Goal: Task Accomplishment & Management: Manage account settings

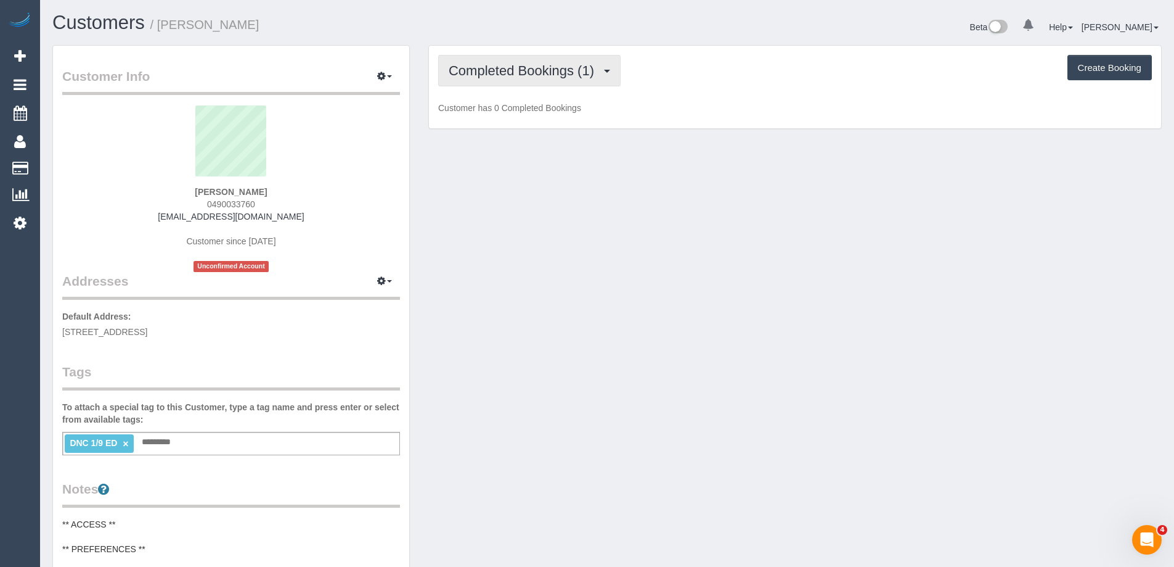
click at [502, 78] on button "Completed Bookings (1)" at bounding box center [529, 70] width 182 height 31
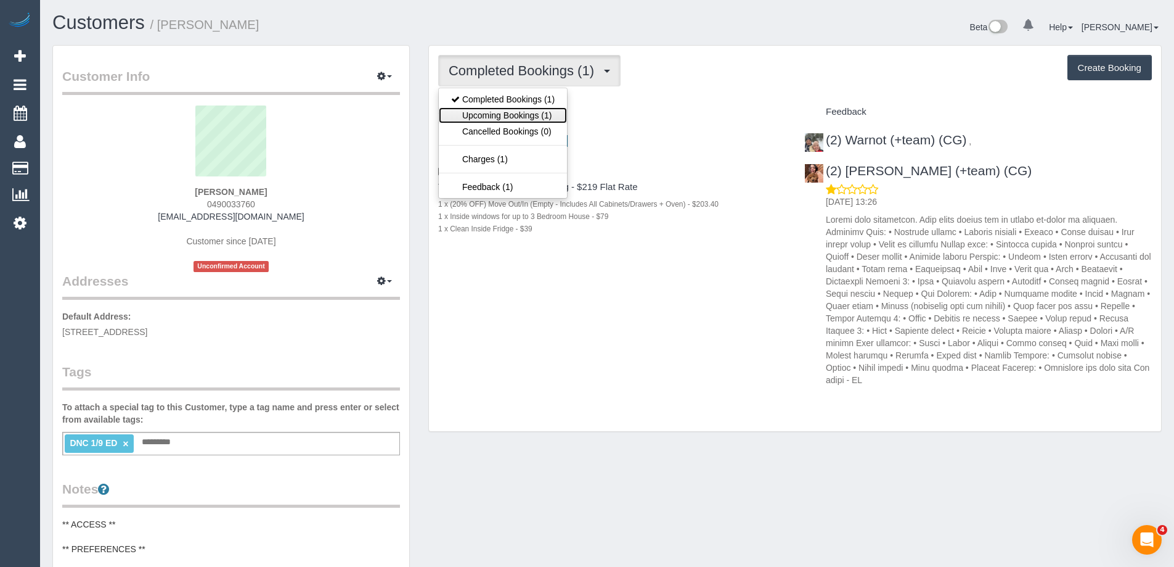
click at [501, 112] on link "Upcoming Bookings (1)" at bounding box center [503, 115] width 128 height 16
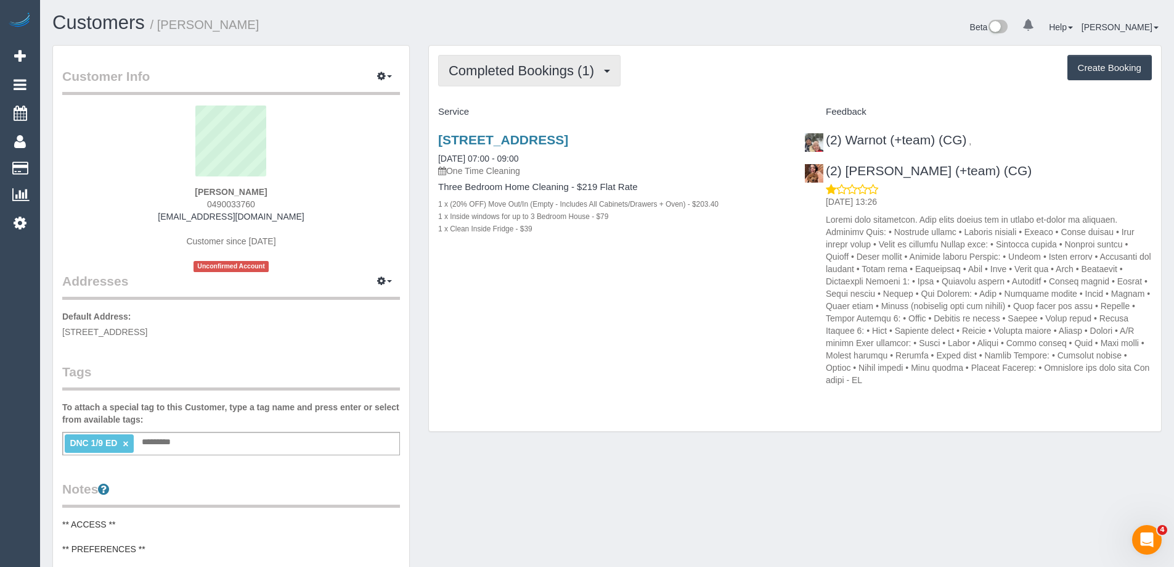
click at [529, 63] on span "Completed Bookings (1)" at bounding box center [525, 70] width 152 height 15
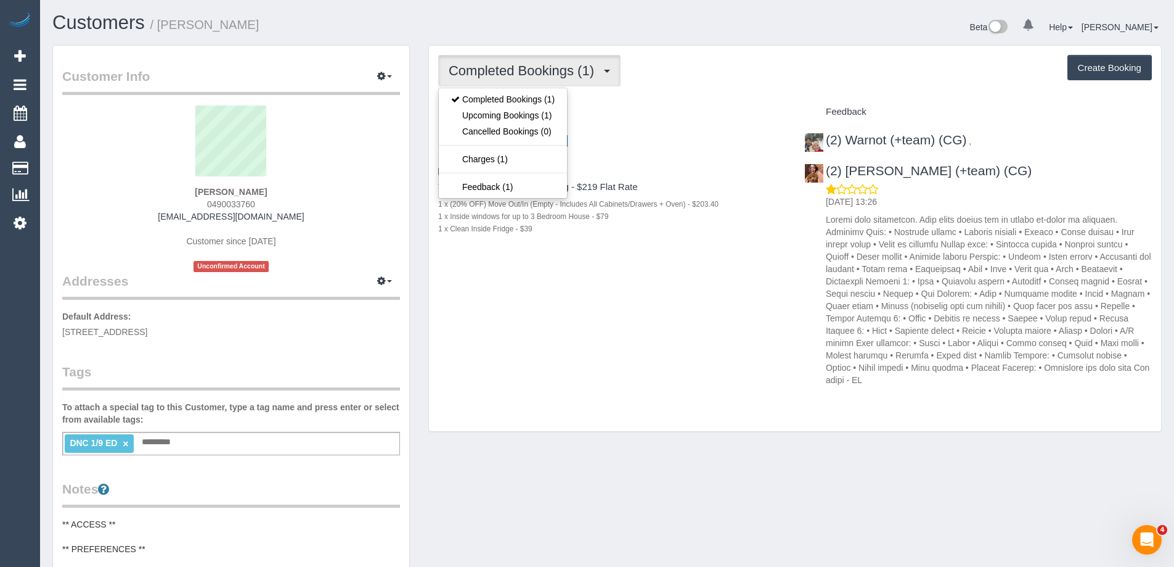
click at [529, 63] on span "Completed Bookings (1)" at bounding box center [525, 70] width 152 height 15
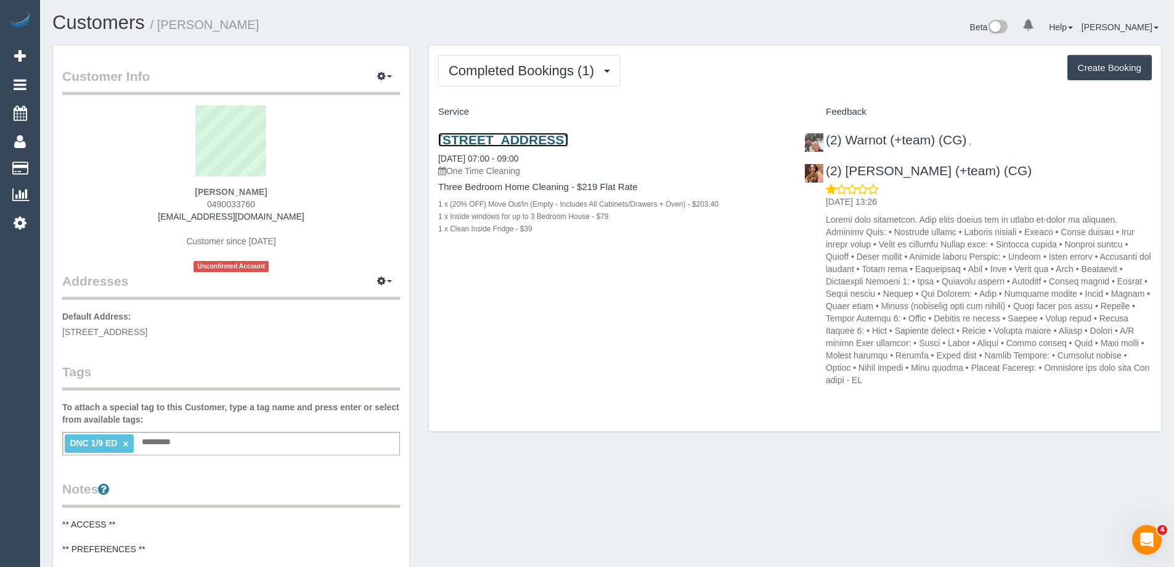
click at [539, 141] on link "17 Macrobertsons Close, 3065, VIC 3065" at bounding box center [503, 140] width 130 height 14
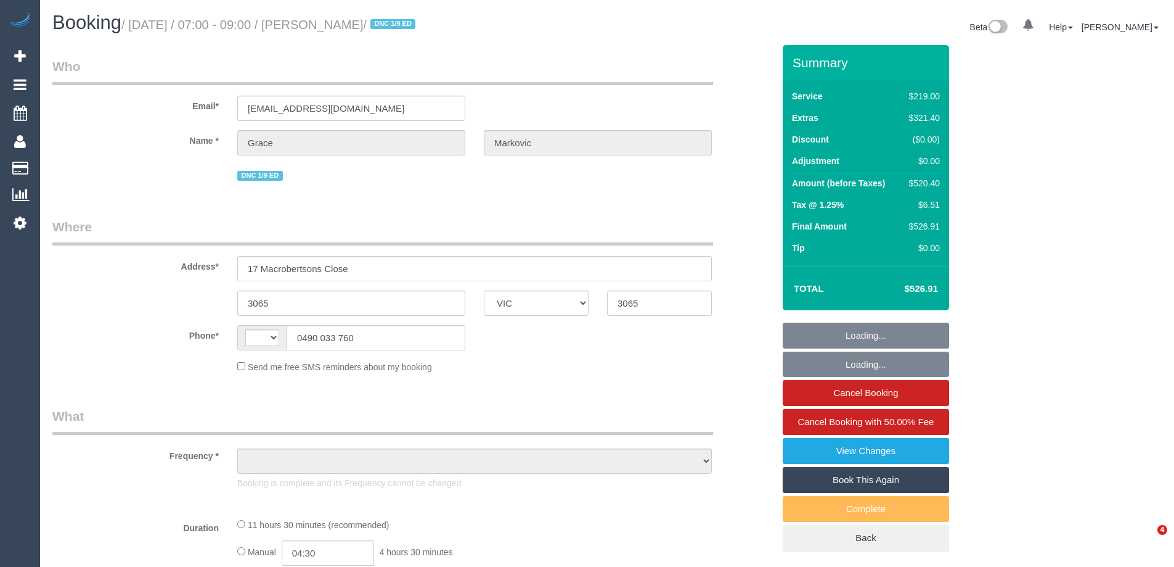
select select "VIC"
select select "string:AU"
select select "string:stripe-pm_1RuW0w2GScqysDRVWXAmBNd1"
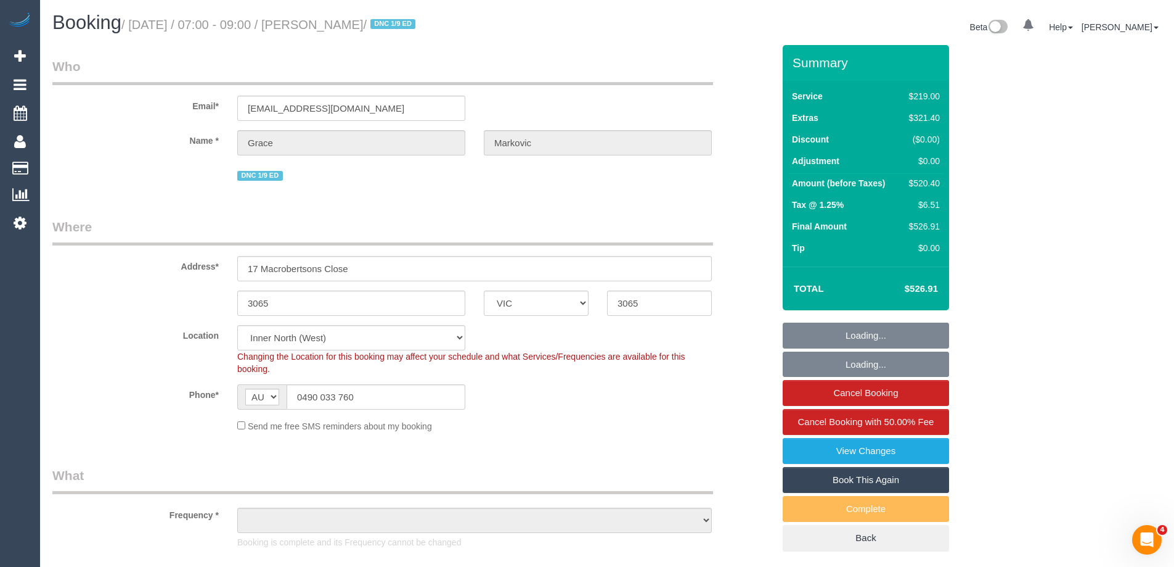
select select "object:612"
select select "number:28"
select select "number:14"
select select "number:19"
select select "number:25"
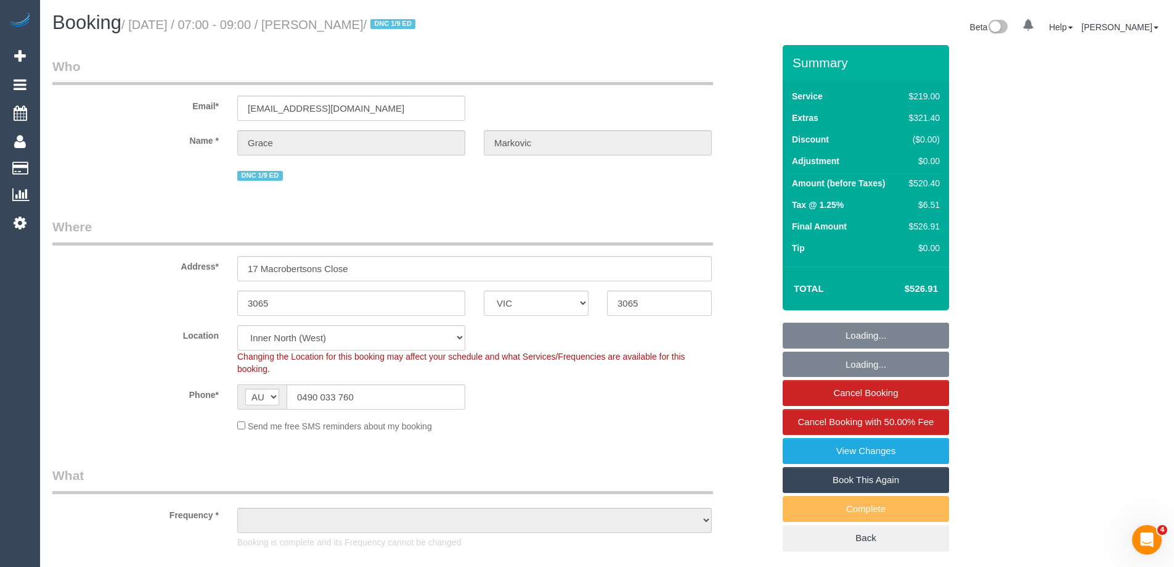
select select "number:13"
select select "object:1740"
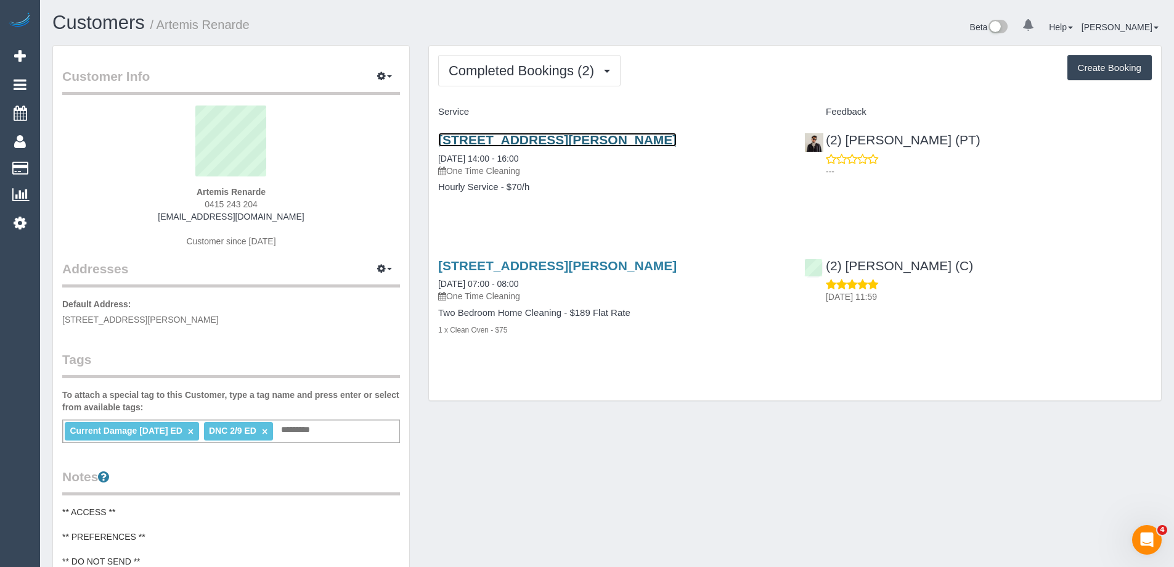
click at [543, 141] on link "260 Spencer Street, 1004, Melbourne, VIC 3000" at bounding box center [557, 140] width 239 height 14
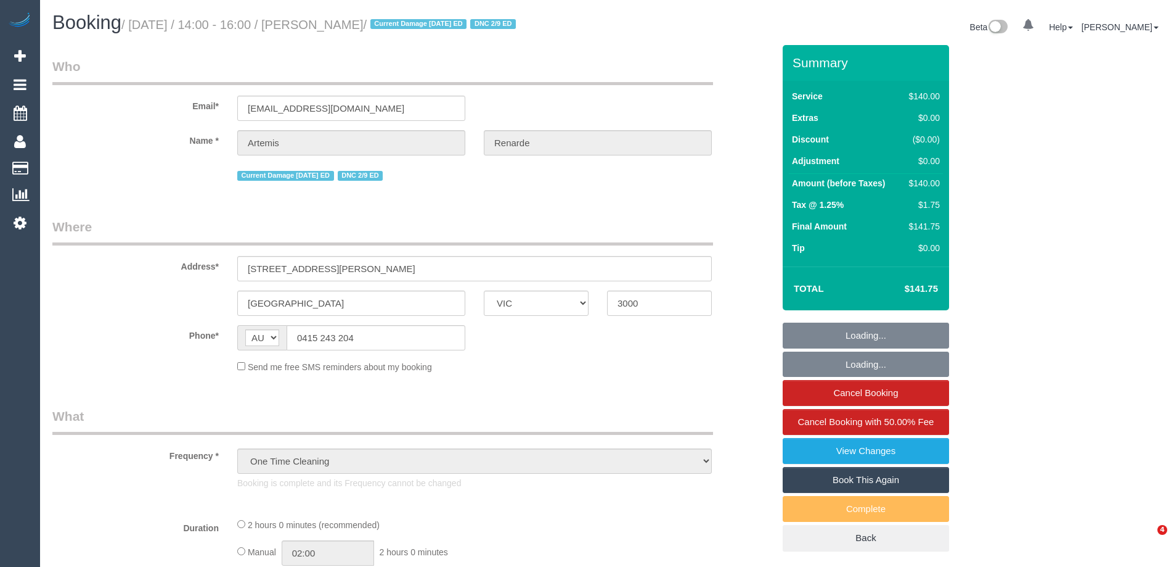
select select "VIC"
select select "object:557"
select select "string:stripe-pm_1QwZ9S2GScqysDRVHjhHsZcL"
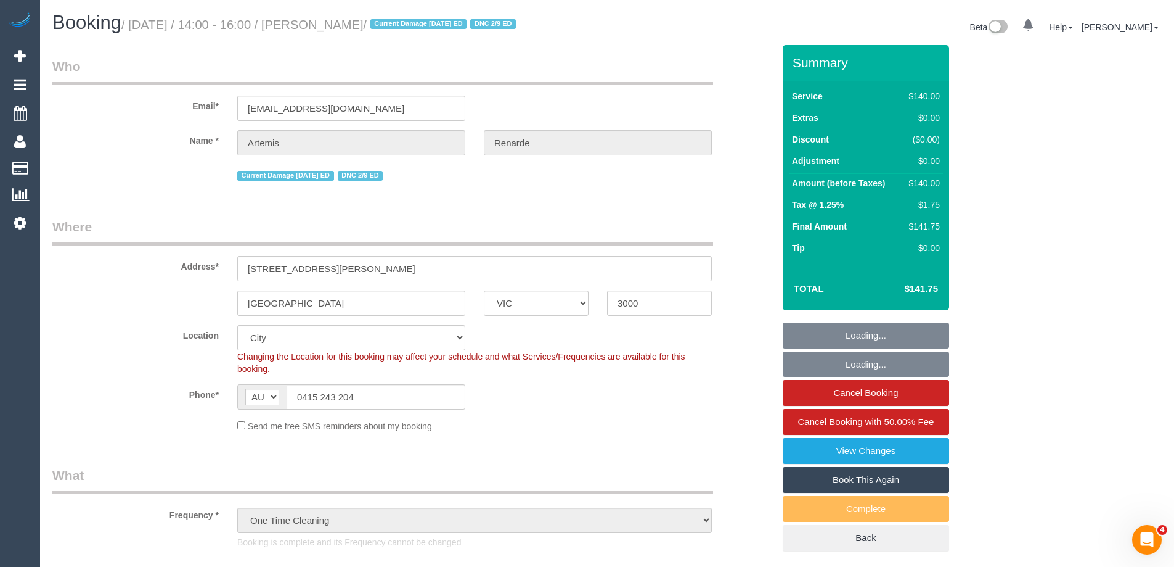
select select "number:28"
select select "number:14"
select select "number:20"
select select "number:25"
select select "number:13"
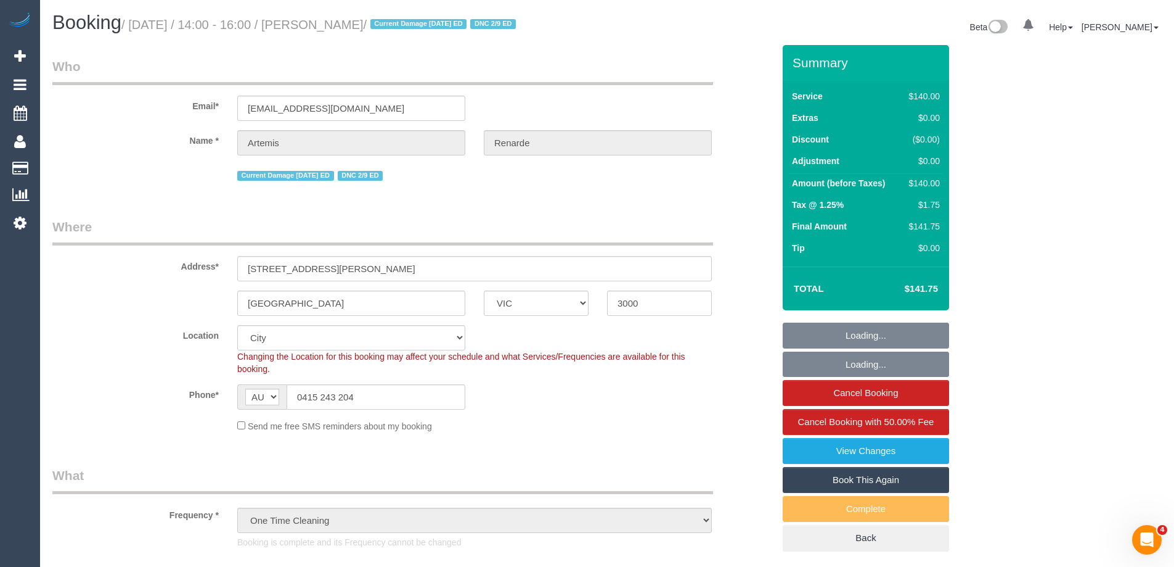
select select "spot1"
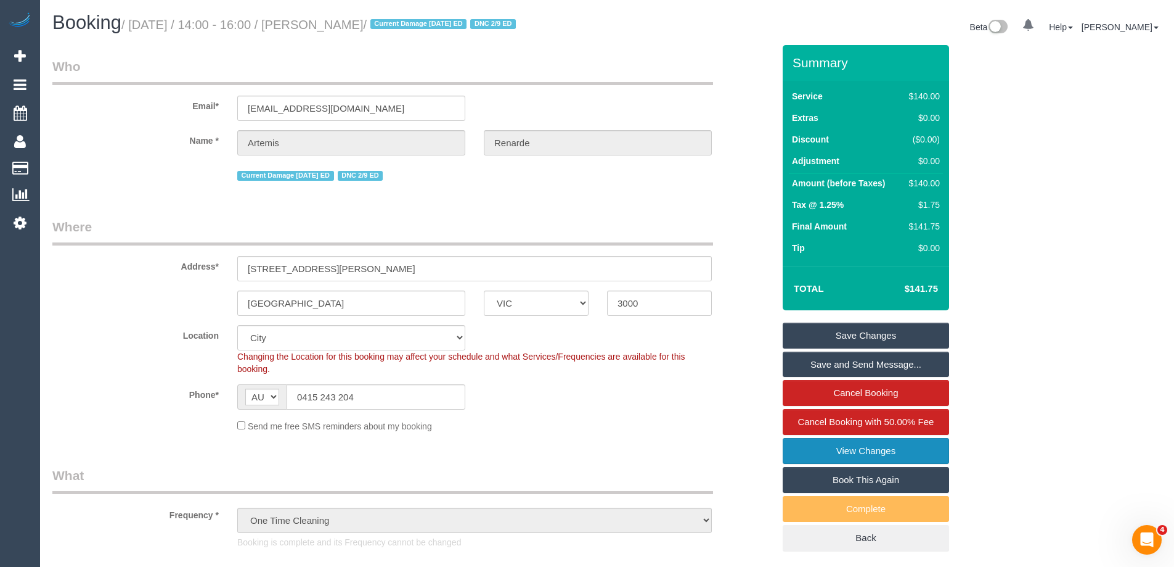
click at [845, 452] on link "View Changes" at bounding box center [866, 451] width 166 height 26
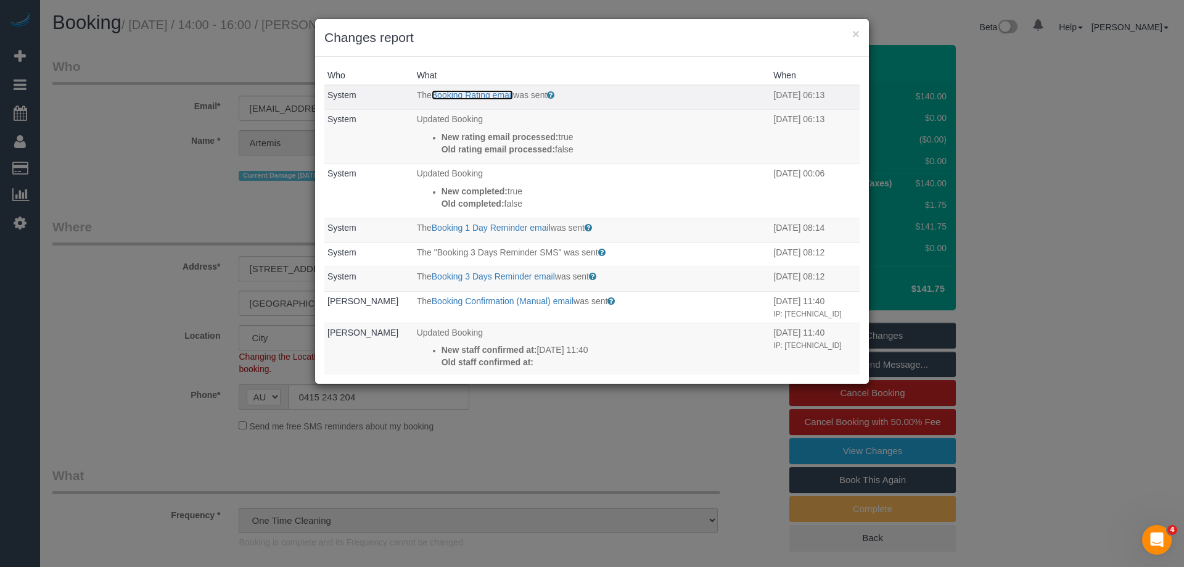
click at [466, 92] on link "Booking Rating email" at bounding box center [472, 95] width 81 height 10
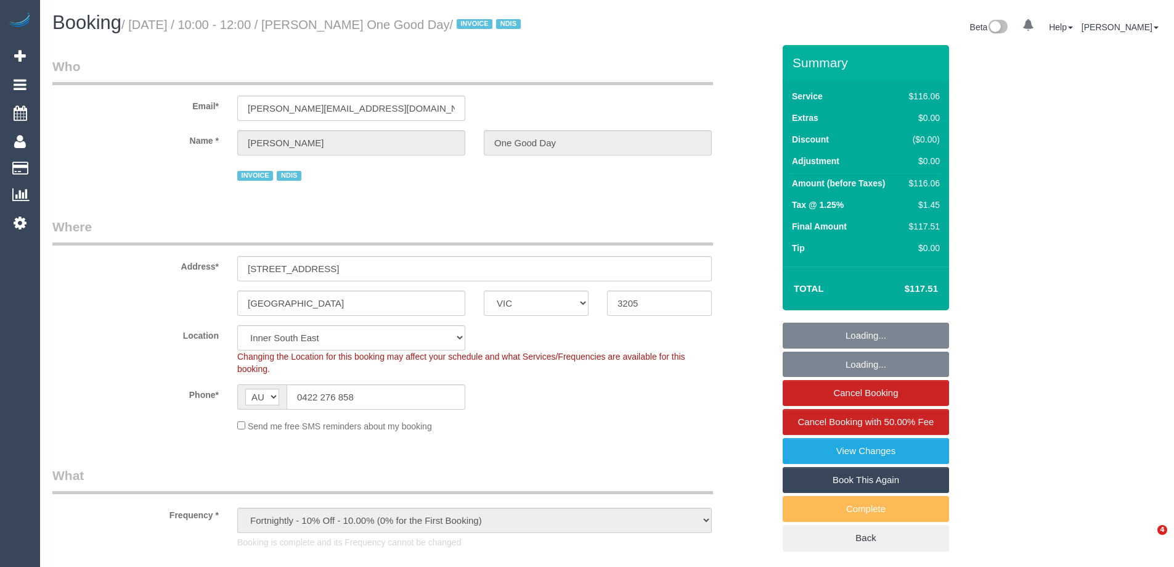
select select "VIC"
select select "object:746"
select select "number:28"
select select "number:14"
select select "number:20"
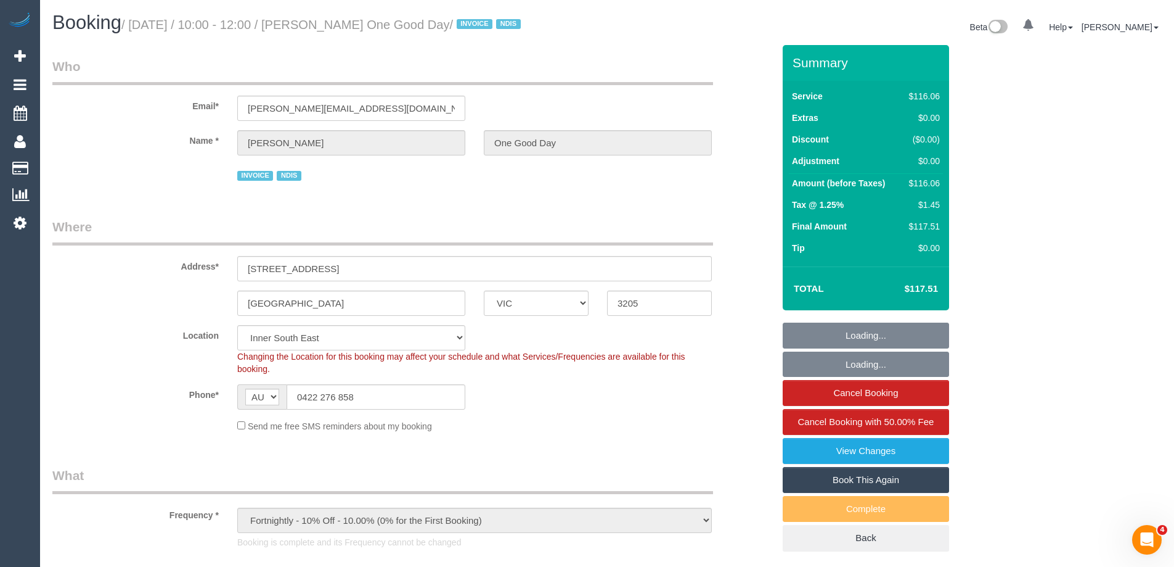
select select "number:25"
select select "number:34"
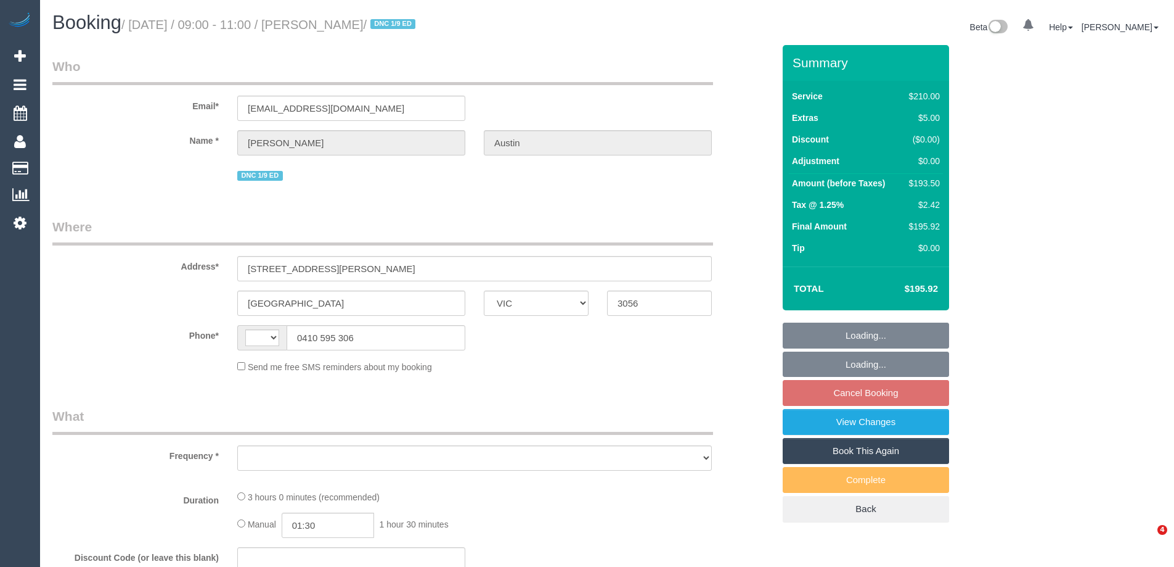
select select "VIC"
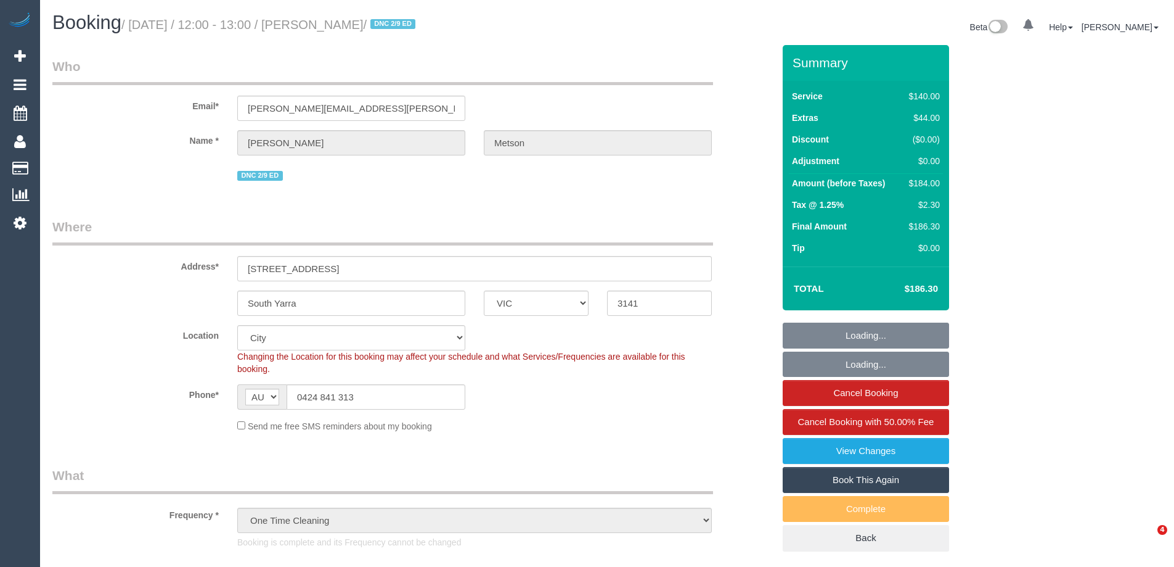
select select "VIC"
select select "object:736"
select select "string:stripe-pm_1S2Bq22GScqysDRVVJtcVdwc"
select select "number:28"
select select "number:15"
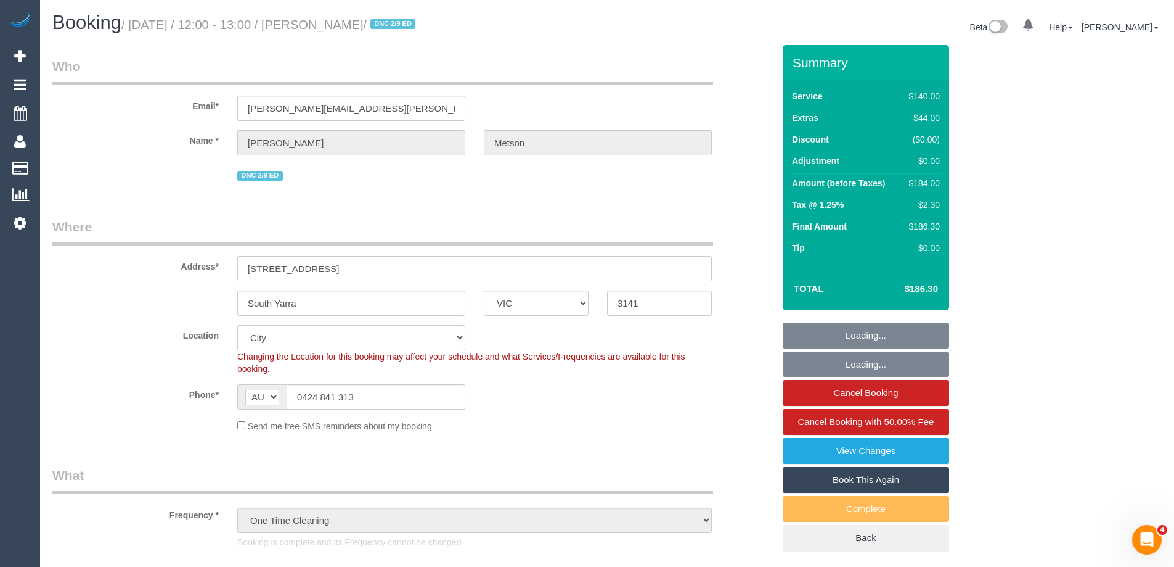
select select "number:19"
select select "number:23"
select select "number:33"
select select "number:13"
